Goal: Task Accomplishment & Management: Manage account settings

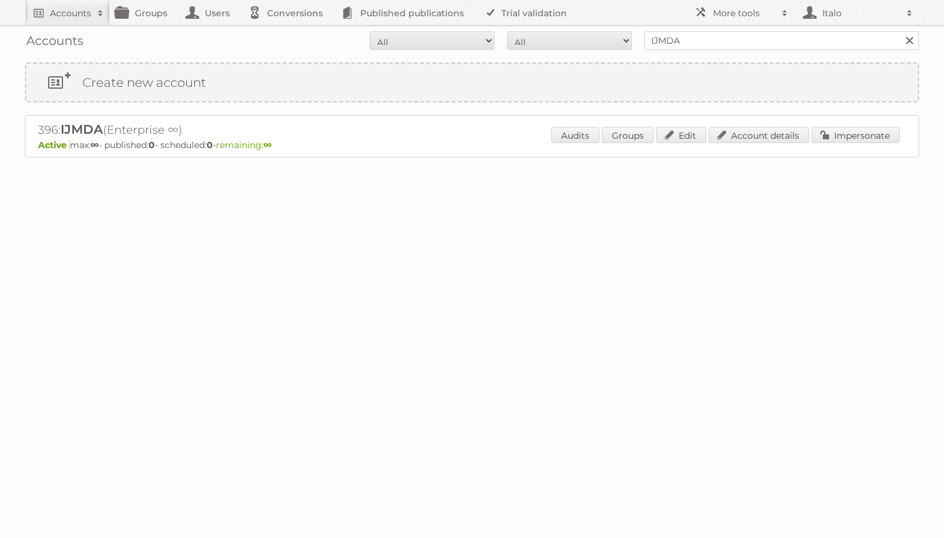
click at [45, 127] on h2 "396: IJMDA (Enterprise ∞)" at bounding box center [256, 130] width 437 height 16
copy h2 "396"
click at [759, 4] on link "More tools" at bounding box center [741, 12] width 106 height 25
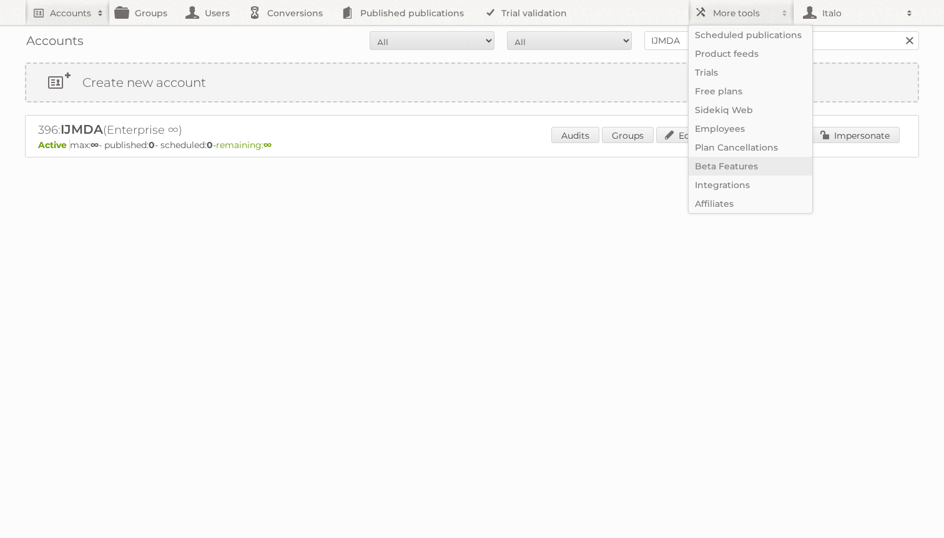
click at [737, 167] on link "Beta Features" at bounding box center [751, 166] width 124 height 19
click at [543, 384] on body "Accounts Search Advanced Search Create new account Groups Users Conversions Pub…" at bounding box center [472, 269] width 944 height 538
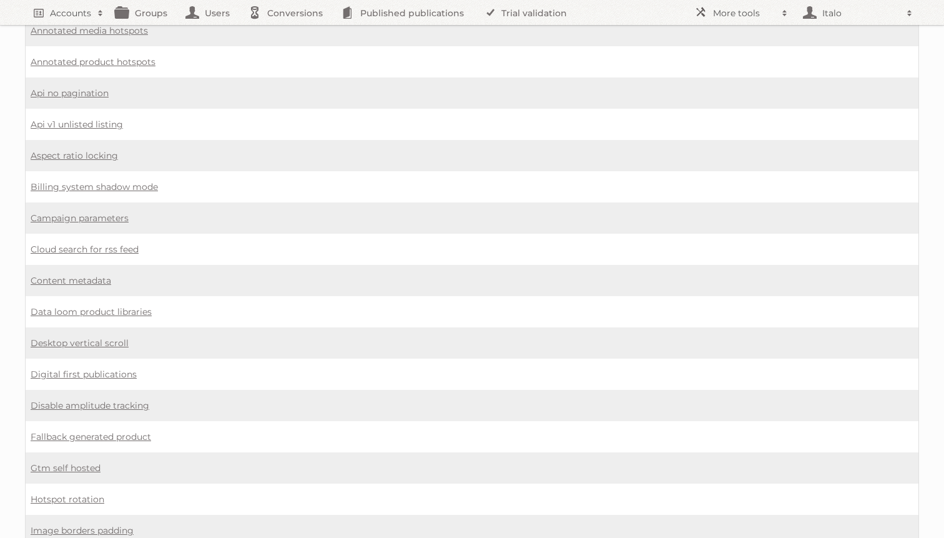
scroll to position [910, 0]
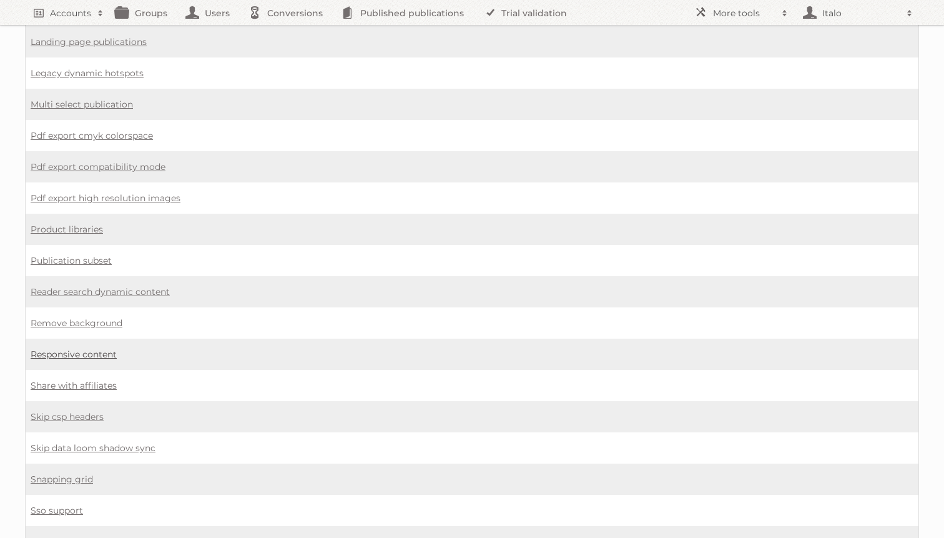
click at [74, 348] on link "Responsive content" at bounding box center [74, 353] width 86 height 11
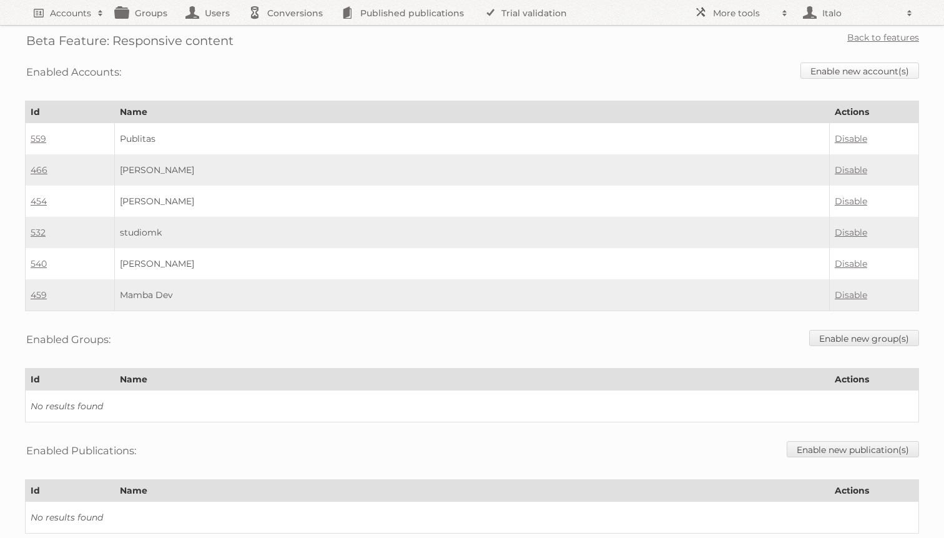
click at [844, 69] on link "Enable new account(s)" at bounding box center [859, 70] width 119 height 16
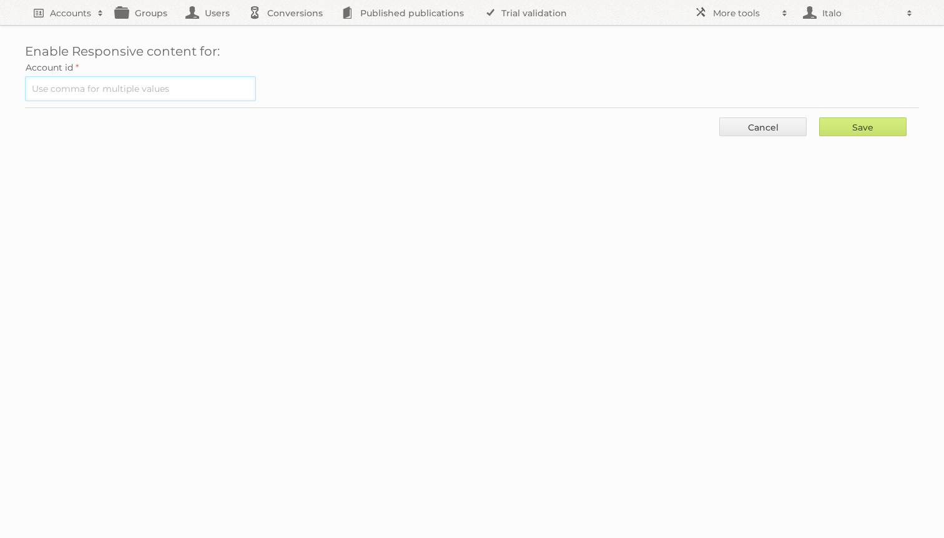
click at [136, 83] on input "text" at bounding box center [140, 88] width 231 height 25
paste input "396"
type input "396"
click at [842, 121] on input "Save" at bounding box center [862, 126] width 87 height 19
type input "..."
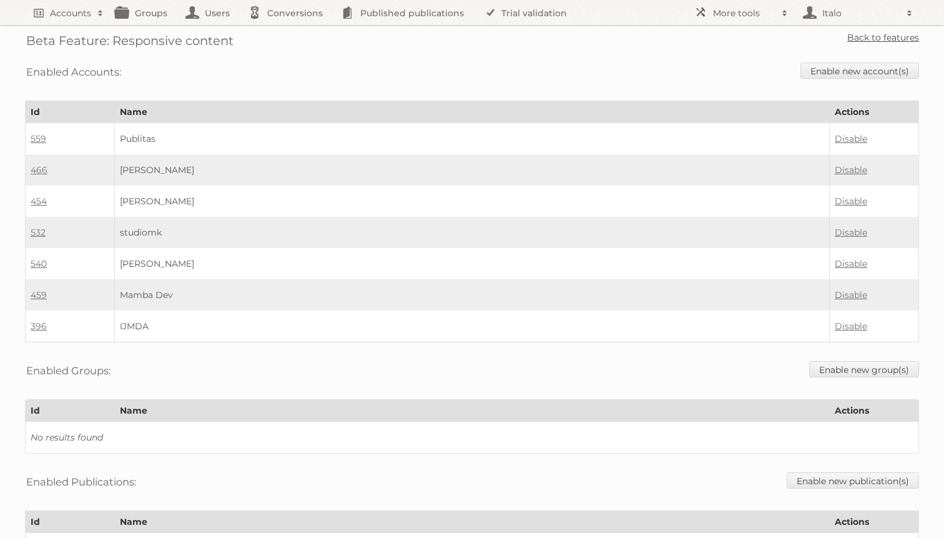
click at [871, 34] on link "Back to features" at bounding box center [883, 37] width 72 height 11
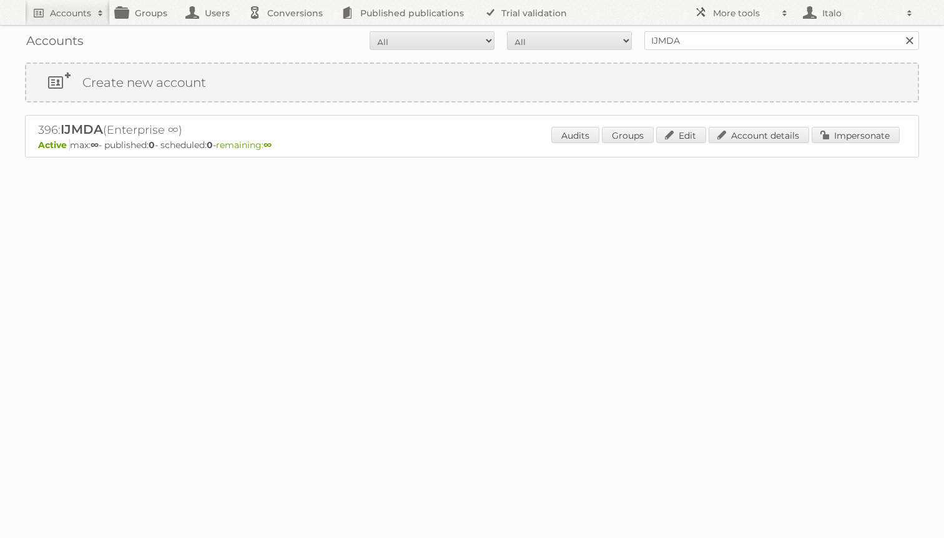
click at [730, 209] on div "Accounts All Active Expired Pending All Paid Trials Self service IJMDA Search C…" at bounding box center [472, 110] width 944 height 220
click at [737, 132] on link "Account details" at bounding box center [759, 135] width 101 height 16
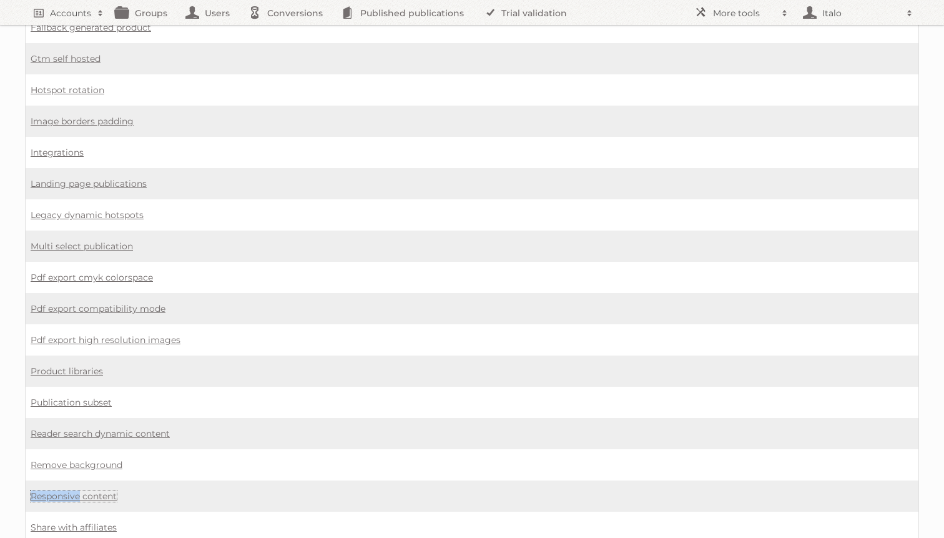
scroll to position [767, 0]
click at [117, 150] on td "Integrations" at bounding box center [472, 154] width 893 height 31
click at [117, 180] on link "Landing page publications" at bounding box center [89, 185] width 116 height 11
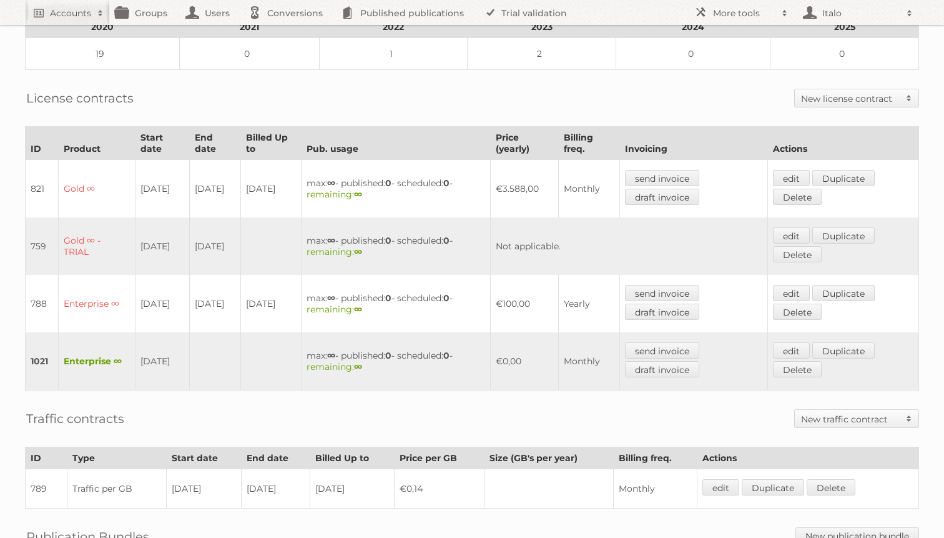
scroll to position [401, 0]
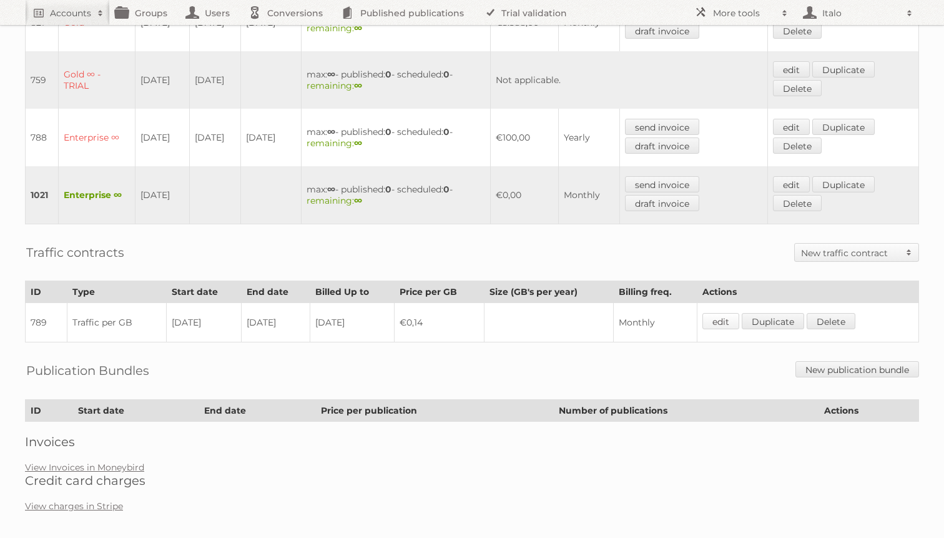
click at [719, 313] on link "edit" at bounding box center [720, 321] width 37 height 16
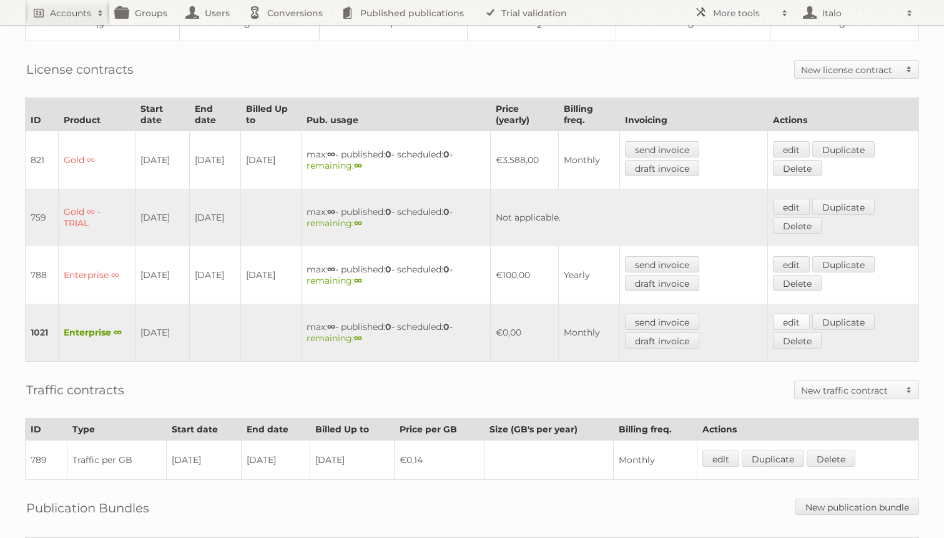
scroll to position [261, 0]
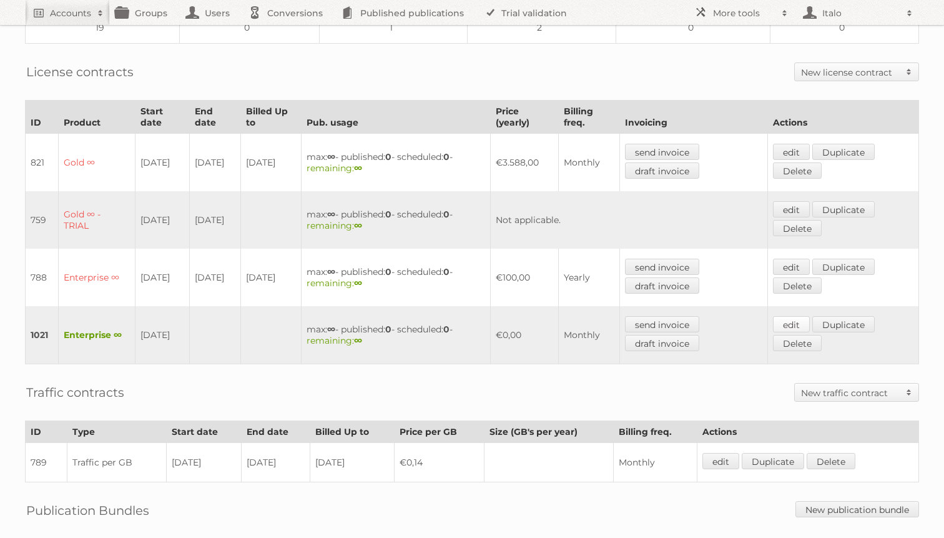
click at [804, 316] on link "edit" at bounding box center [791, 324] width 37 height 16
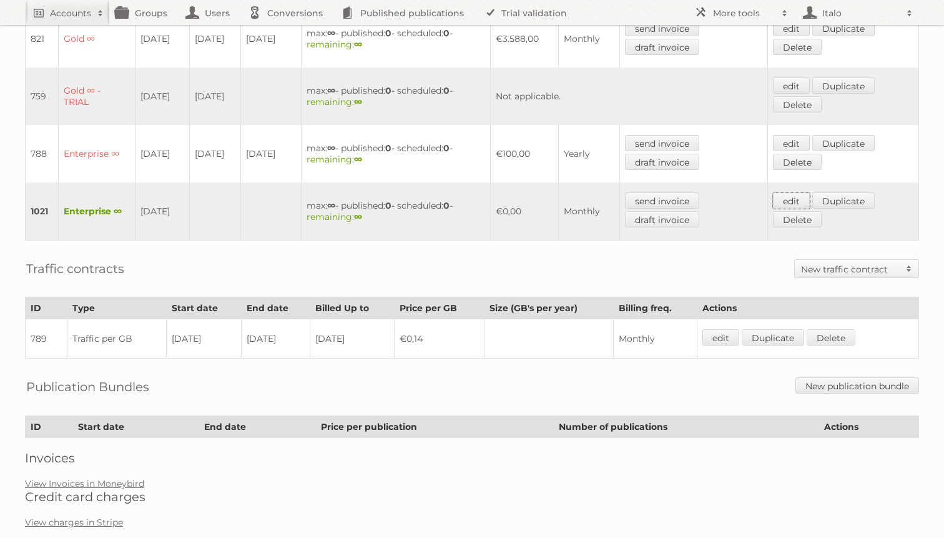
scroll to position [401, 0]
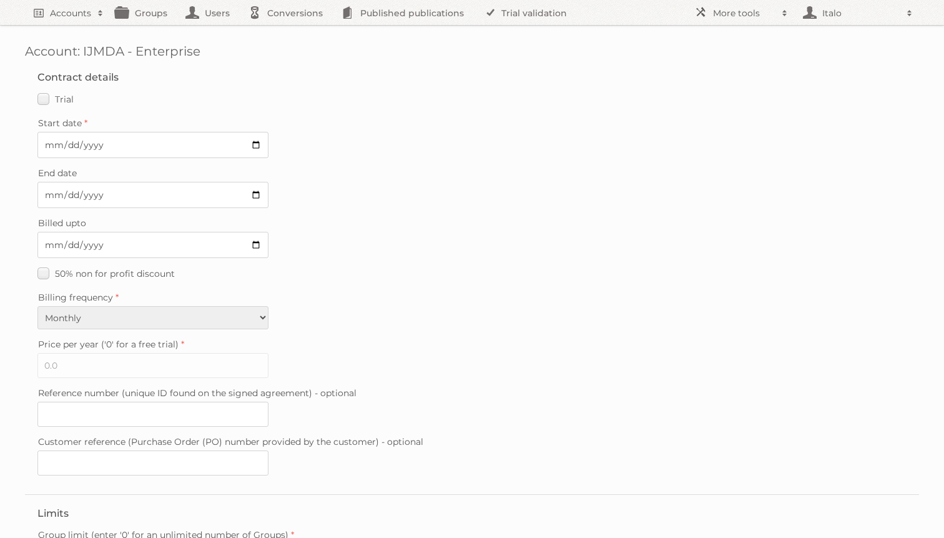
scroll to position [260, 0]
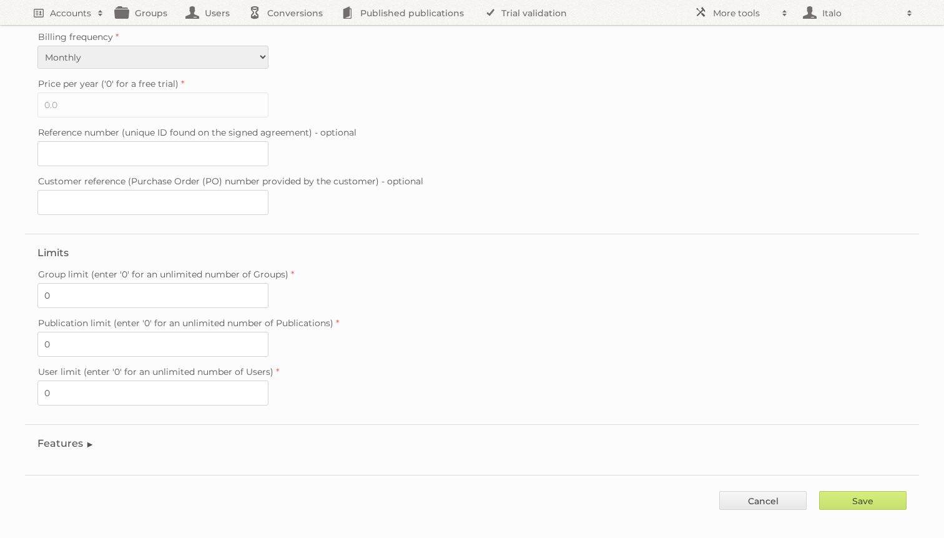
click at [82, 437] on legend "Features" at bounding box center [65, 443] width 57 height 12
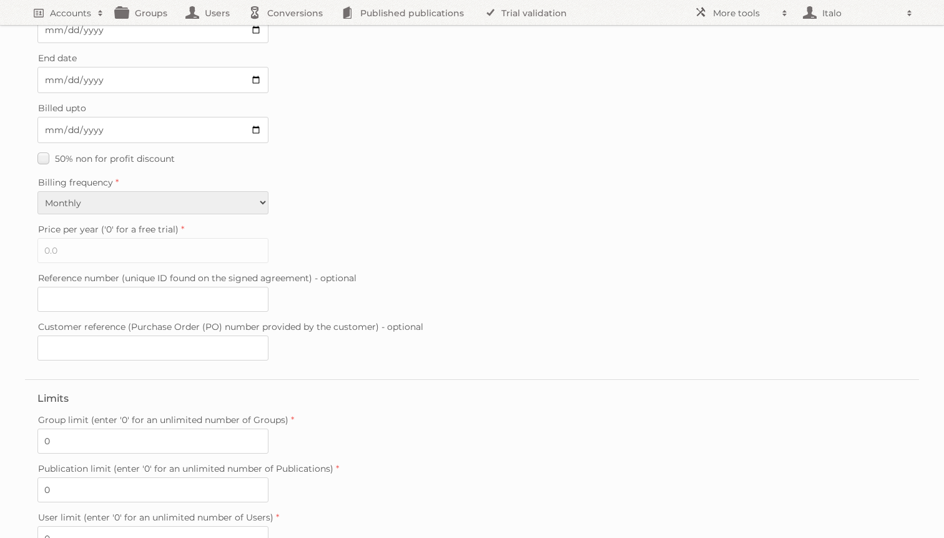
scroll to position [0, 0]
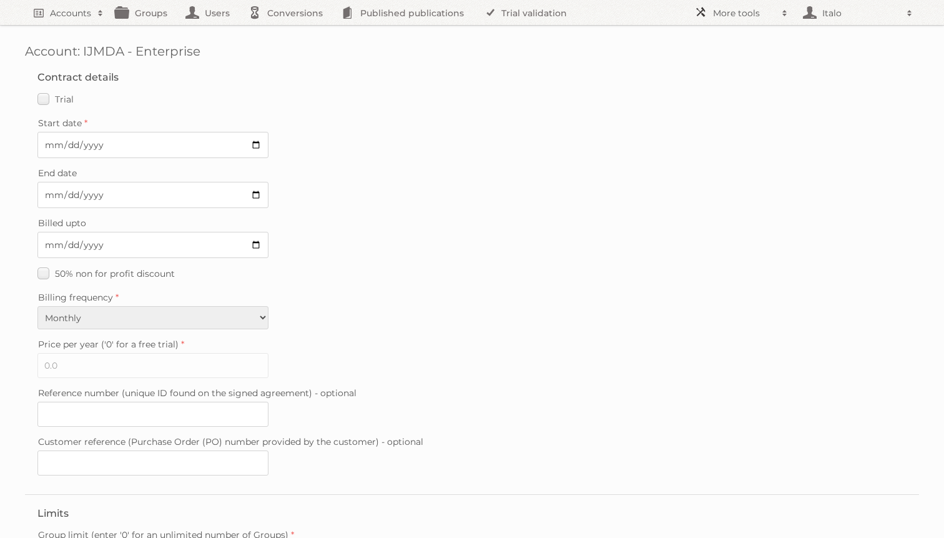
click at [729, 11] on h2 "More tools" at bounding box center [744, 13] width 62 height 12
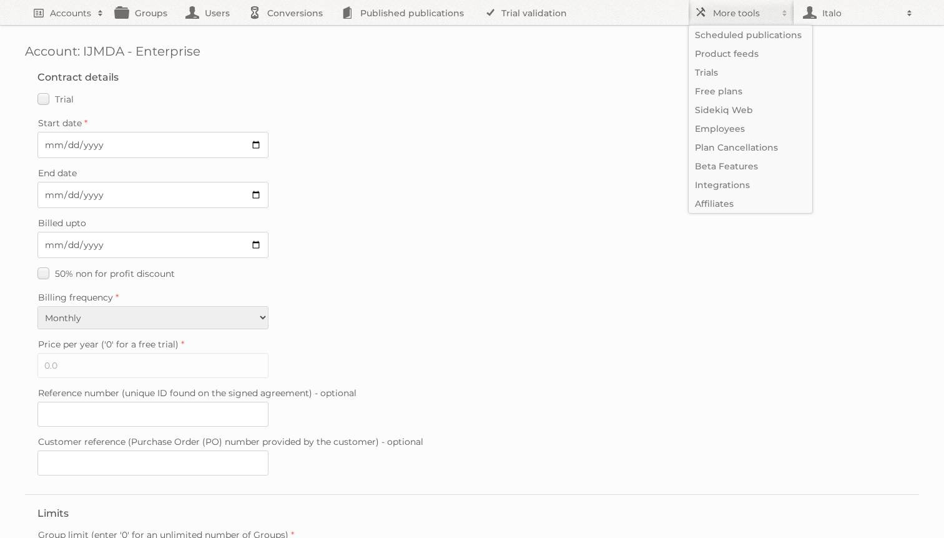
click at [576, 97] on div "Trial" at bounding box center [471, 99] width 869 height 18
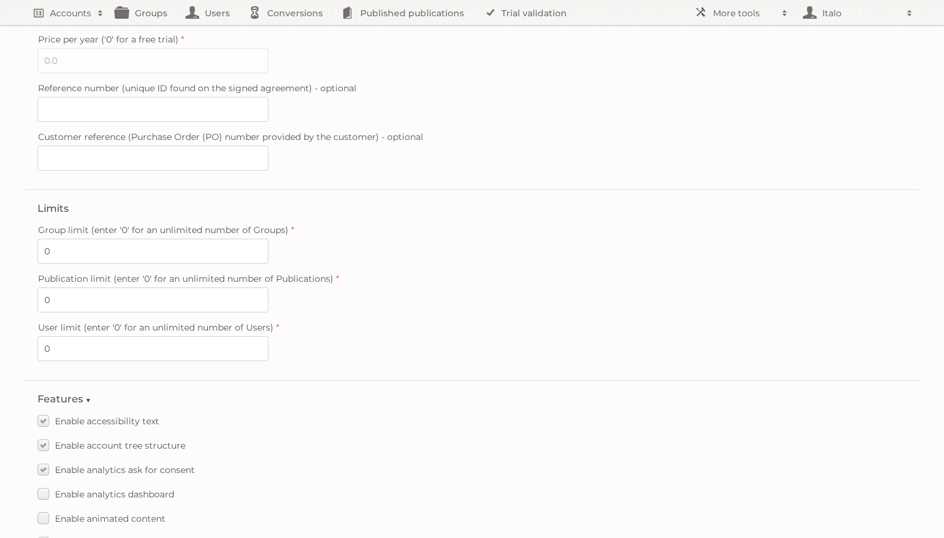
scroll to position [762, 0]
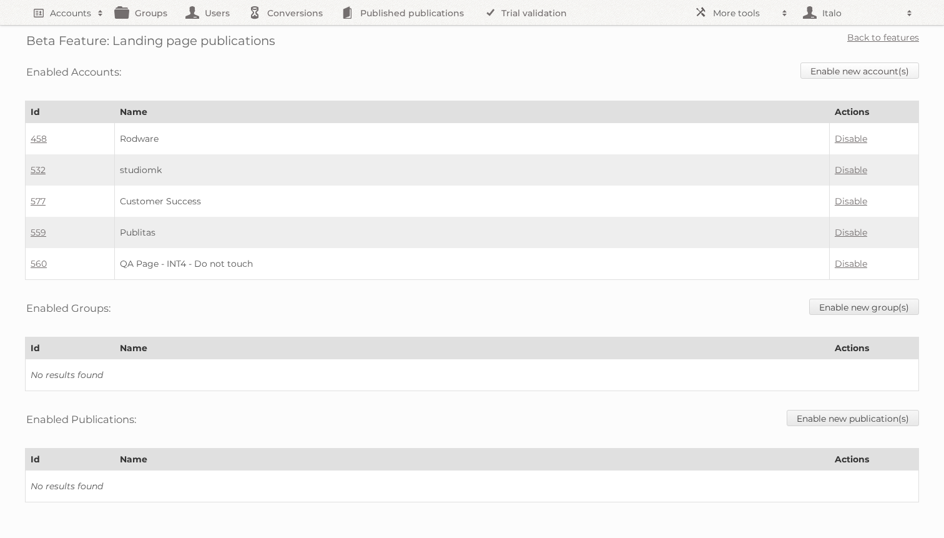
click at [867, 72] on link "Enable new account(s)" at bounding box center [859, 70] width 119 height 16
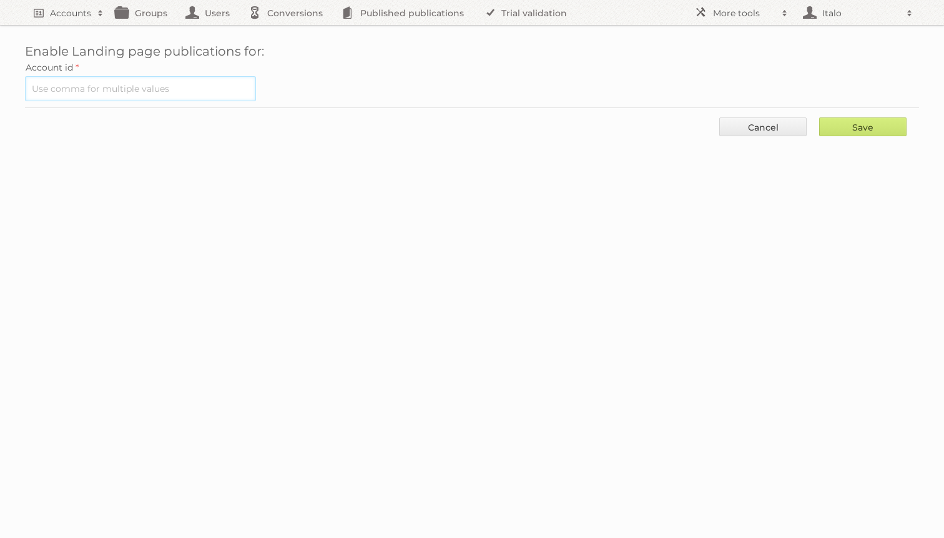
click at [142, 87] on input "text" at bounding box center [140, 88] width 231 height 25
type input "396"
click at [819, 117] on input "Save" at bounding box center [862, 126] width 87 height 19
type input "..."
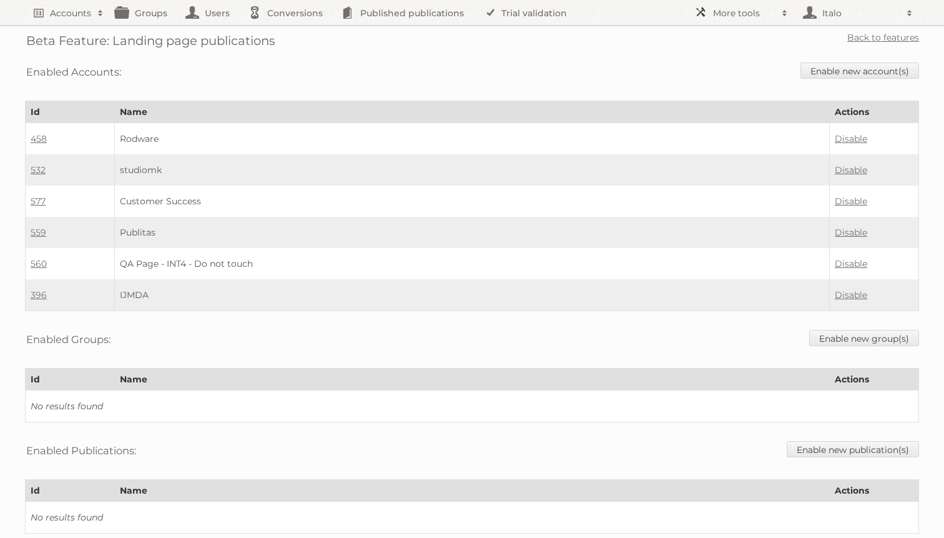
click at [744, 19] on h2 "More tools" at bounding box center [744, 13] width 62 height 12
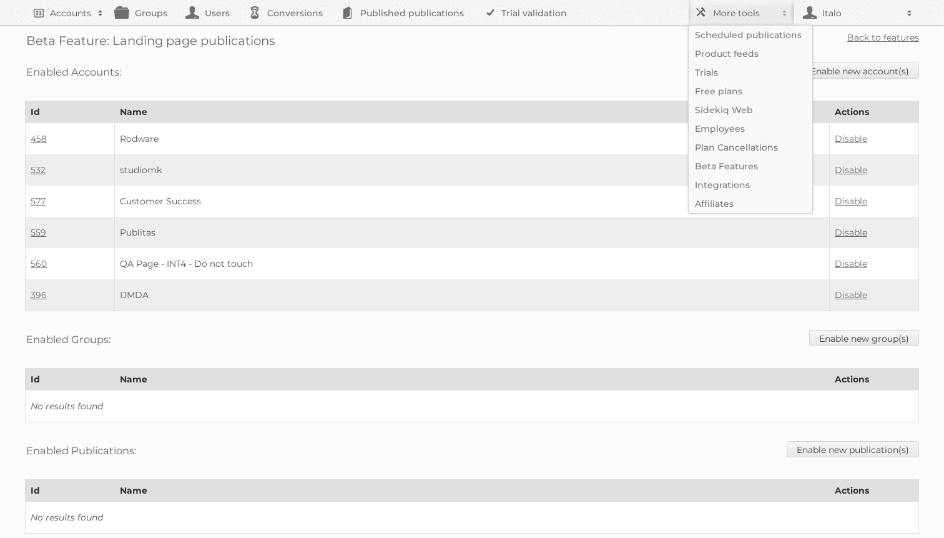
click at [189, 59] on div "Enabled Accounts: Enable new account(s)" at bounding box center [472, 72] width 894 height 32
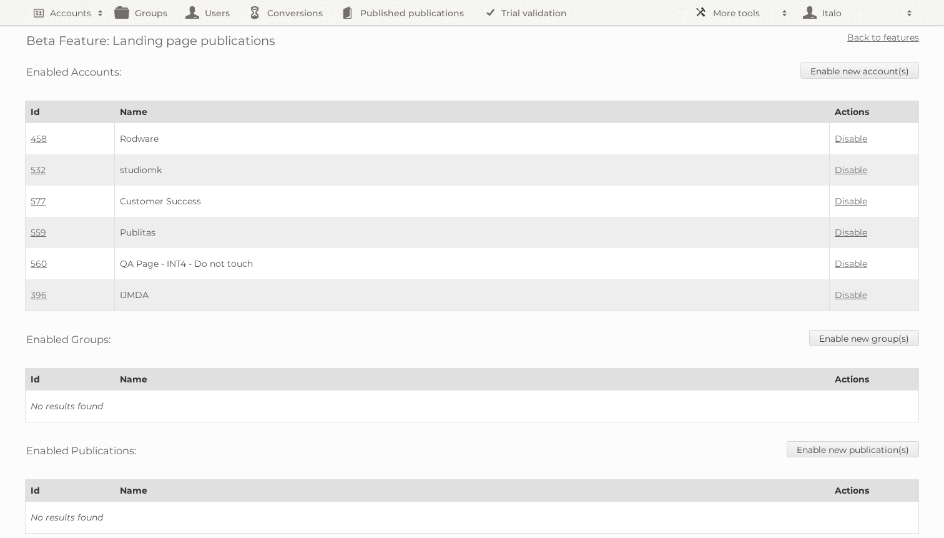
click at [728, 9] on h2 "More tools" at bounding box center [744, 13] width 62 height 12
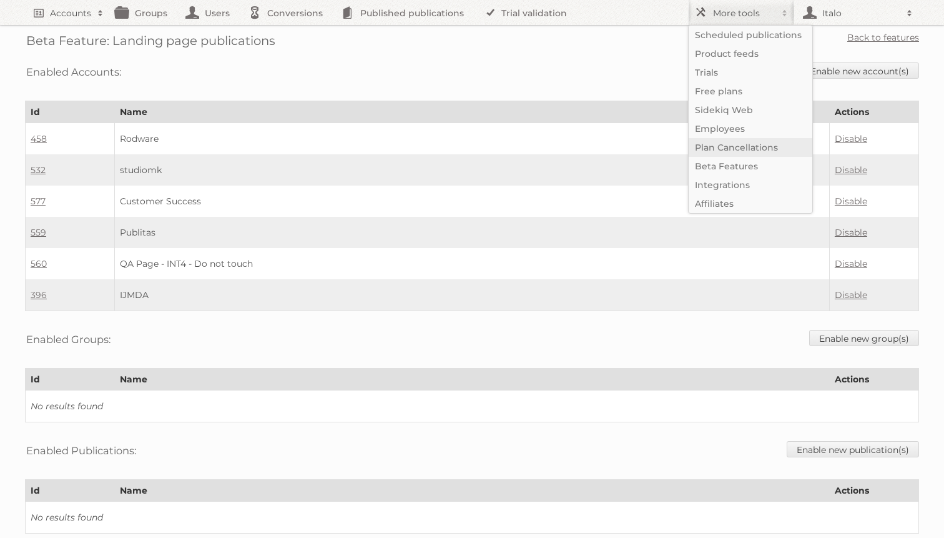
click at [734, 155] on link "Plan Cancellations" at bounding box center [751, 147] width 124 height 19
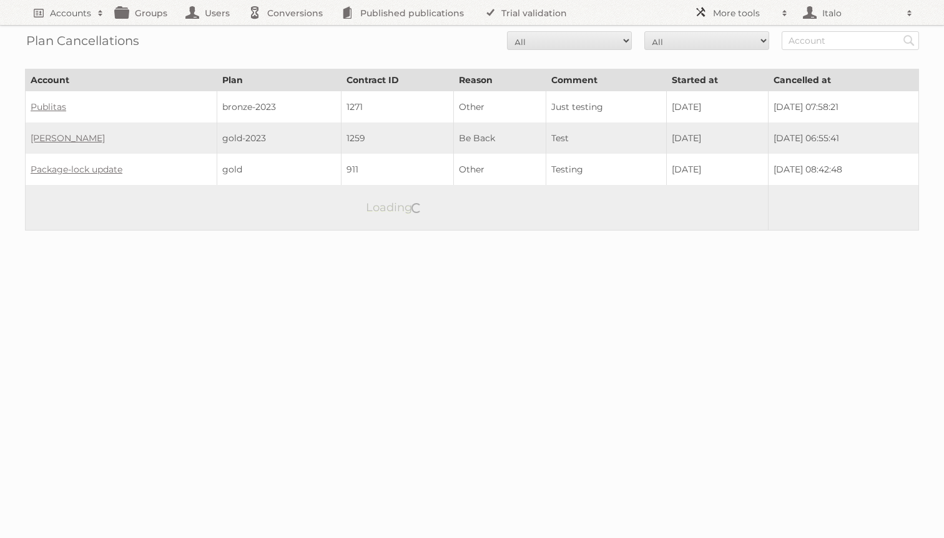
click at [727, 13] on h2 "More tools" at bounding box center [744, 13] width 62 height 12
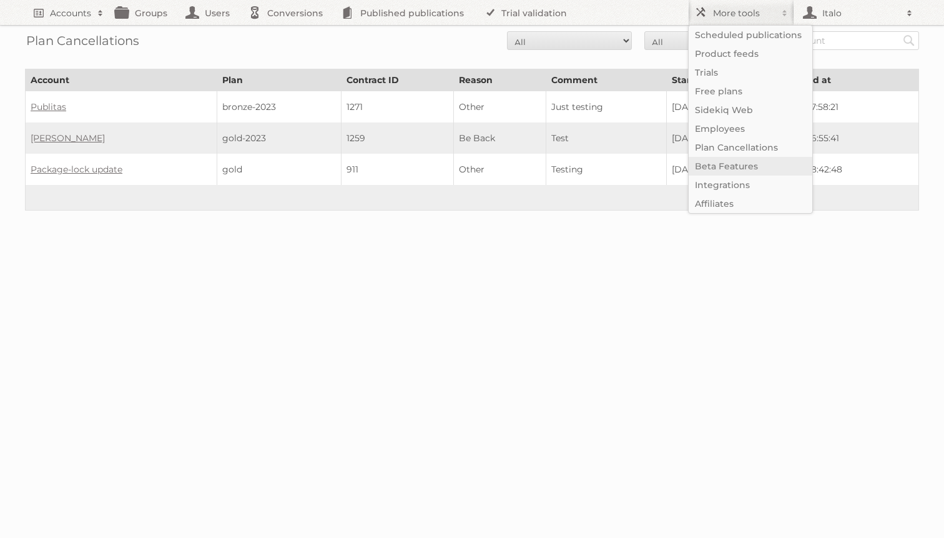
click at [725, 170] on link "Beta Features" at bounding box center [751, 166] width 124 height 19
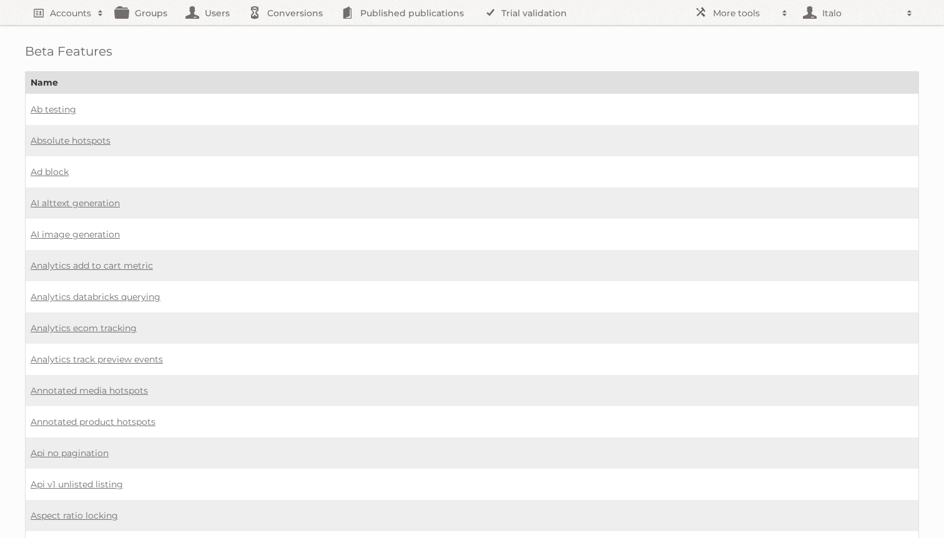
scroll to position [451, 0]
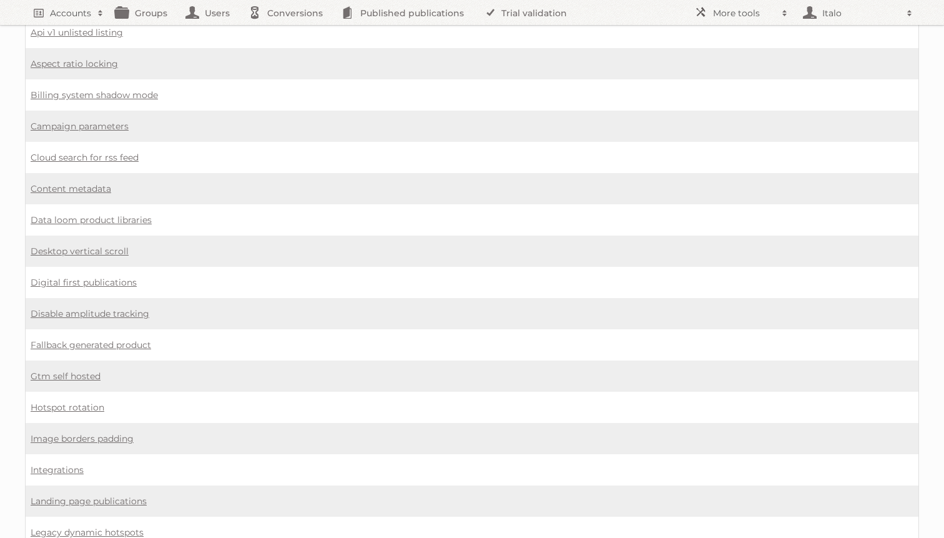
click at [102, 267] on td "Digital first publications" at bounding box center [472, 282] width 893 height 31
click at [95, 277] on link "Digital first publications" at bounding box center [84, 282] width 106 height 11
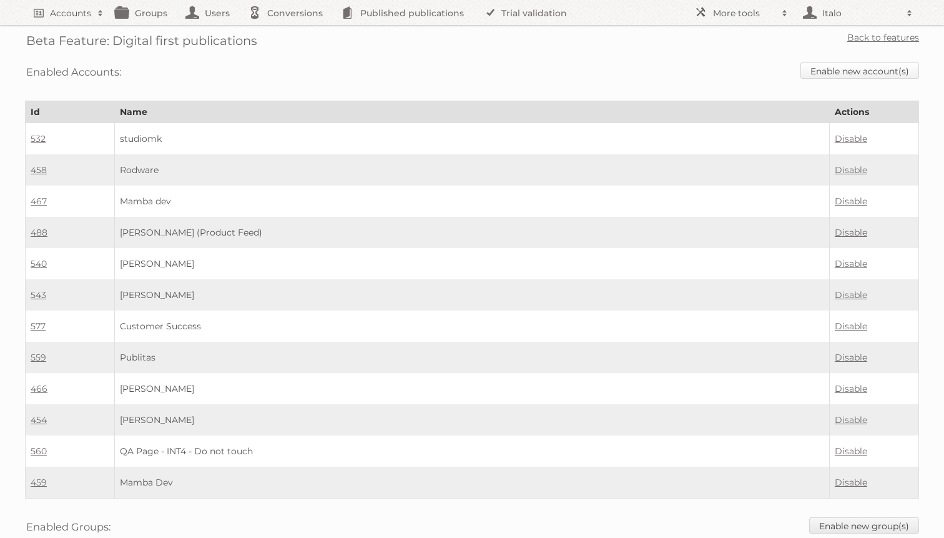
click at [868, 66] on link "Enable new account(s)" at bounding box center [859, 70] width 119 height 16
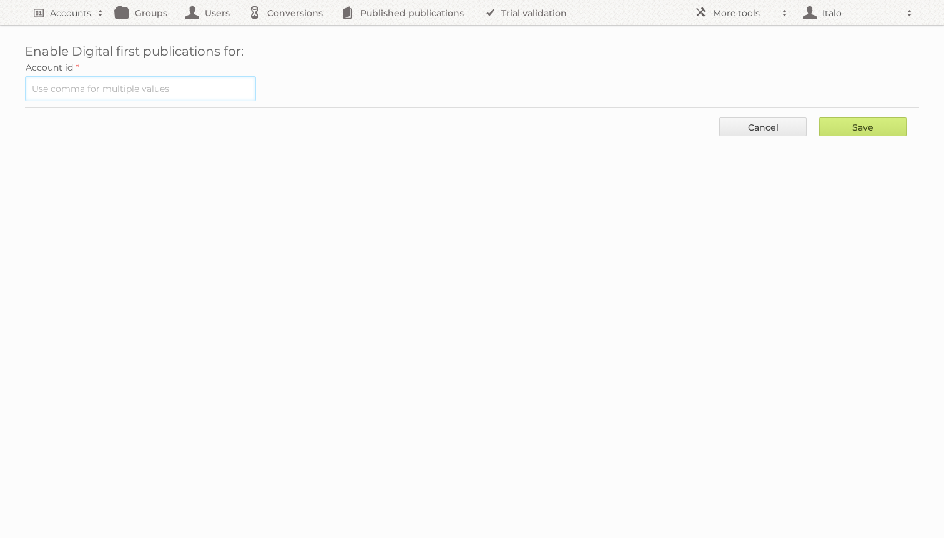
click at [155, 96] on input "text" at bounding box center [140, 88] width 231 height 25
type input "396"
click at [849, 133] on input "Save" at bounding box center [862, 126] width 87 height 19
type input "..."
